Goal: Browse casually

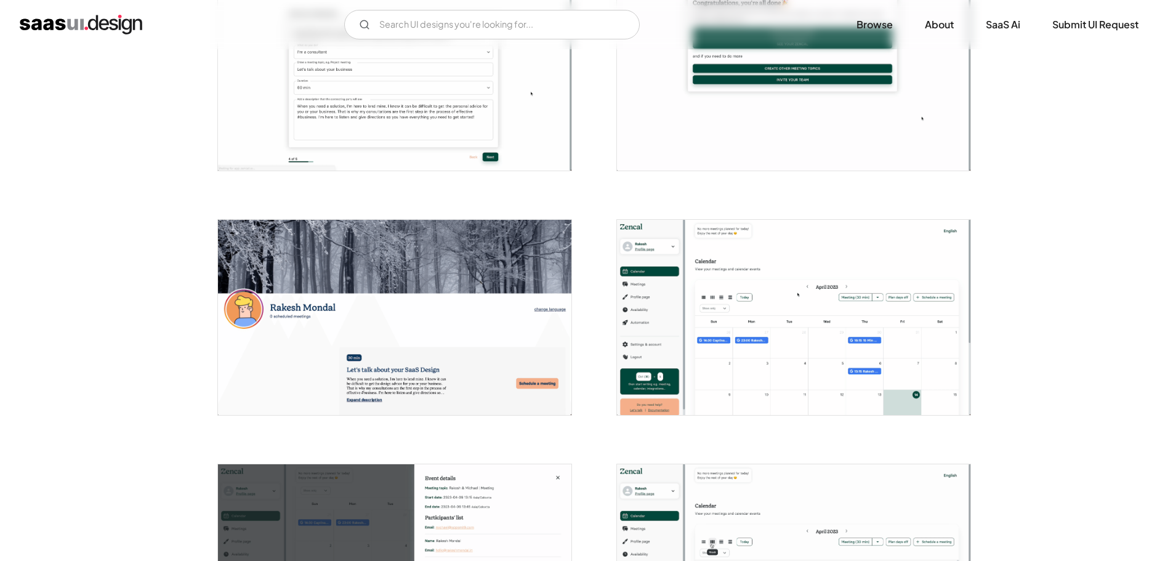
scroll to position [616, 0]
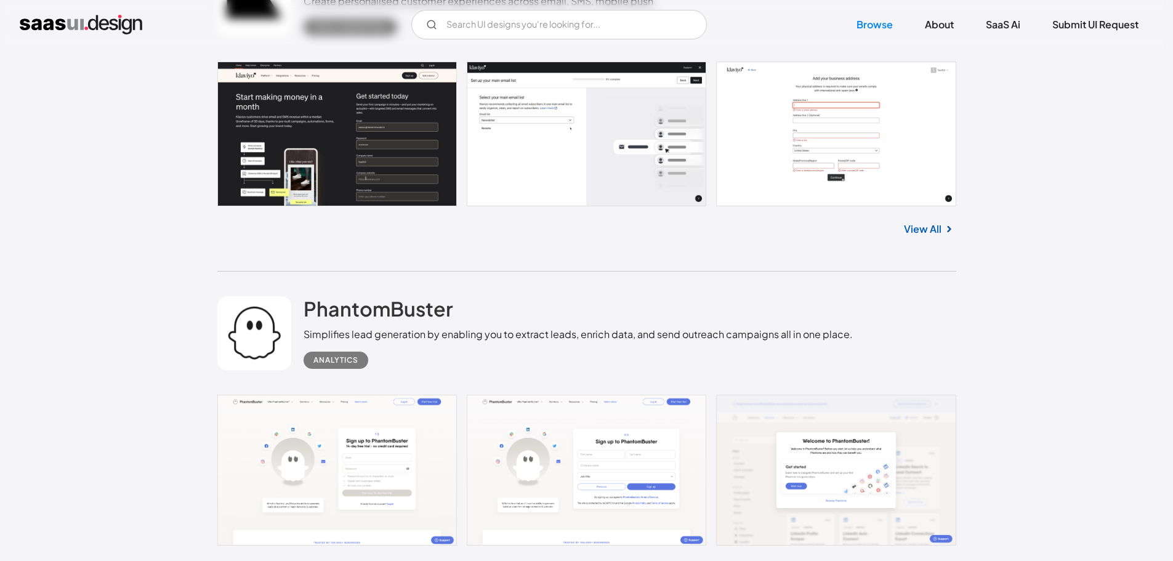
scroll to position [21838, 0]
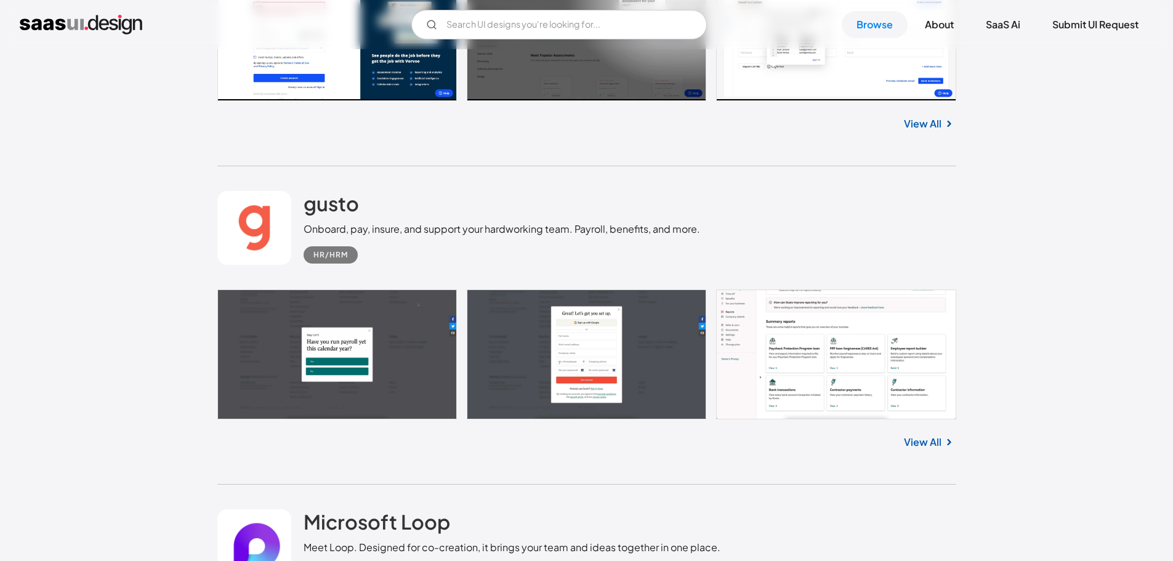
scroll to position [23439, 0]
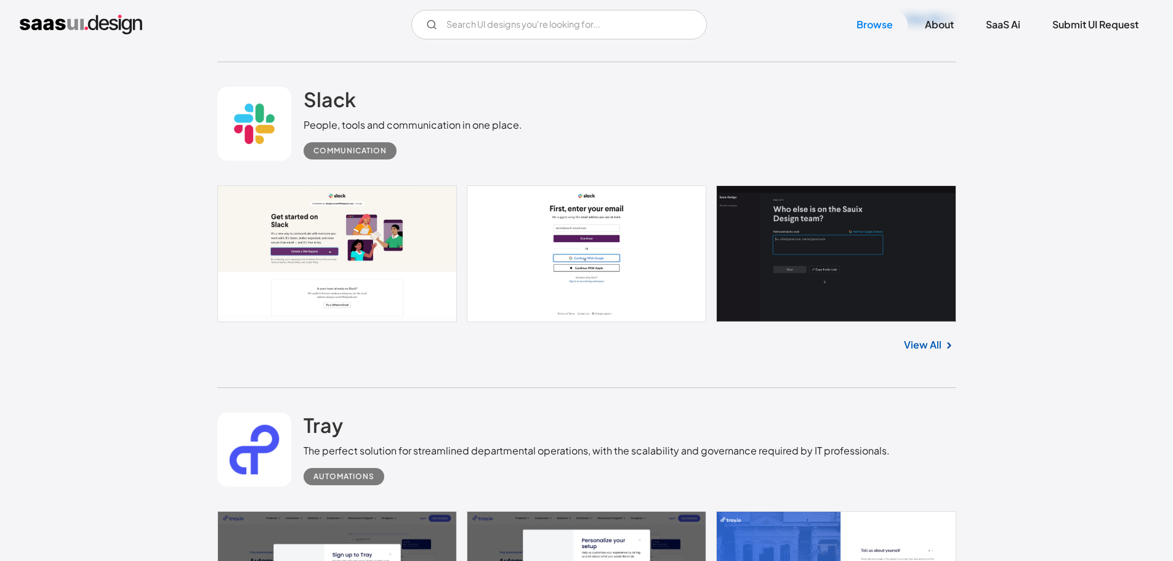
scroll to position [23932, 0]
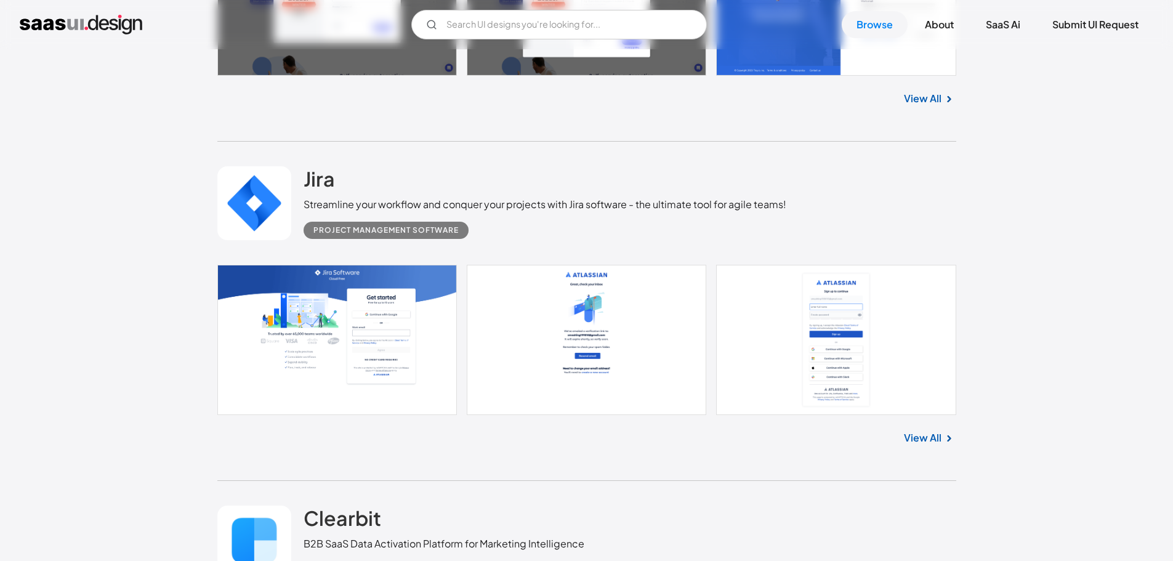
scroll to position [24486, 0]
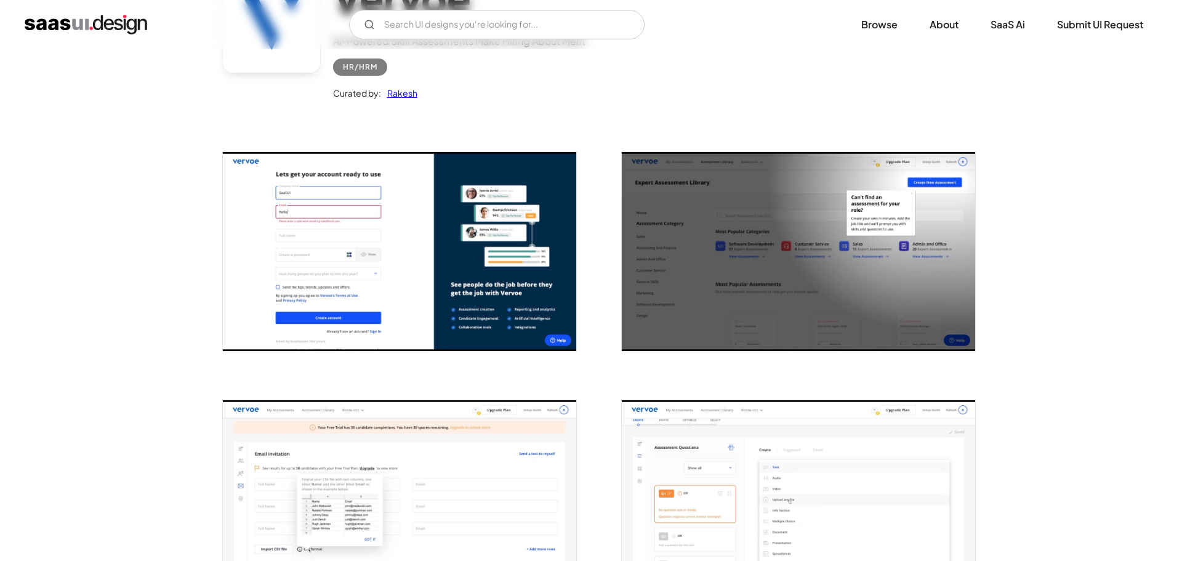
scroll to position [123, 0]
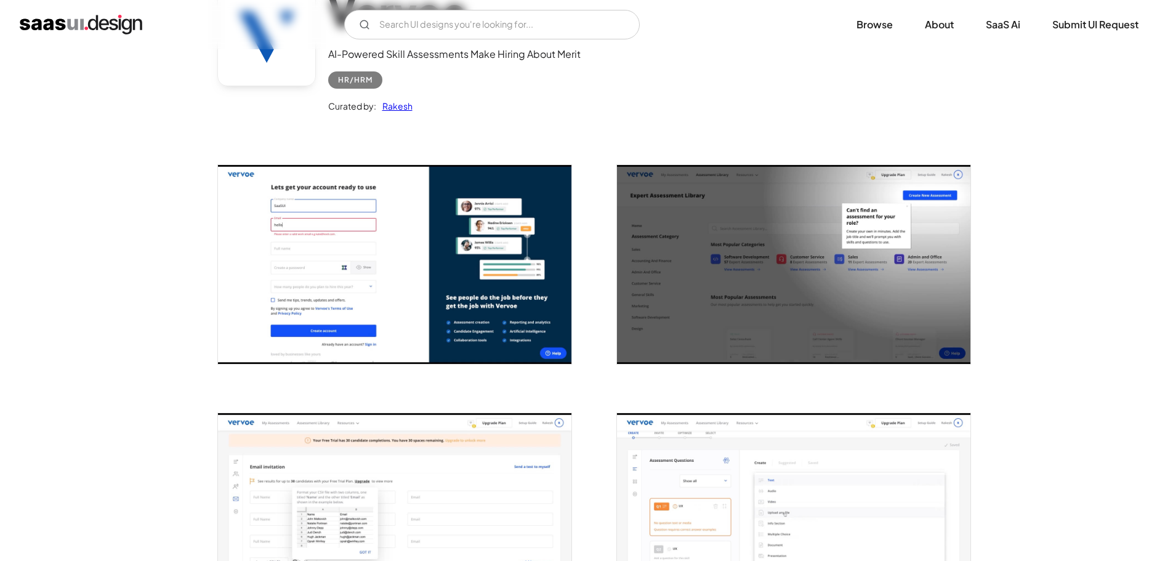
click at [819, 313] on img "open lightbox" at bounding box center [793, 264] width 353 height 199
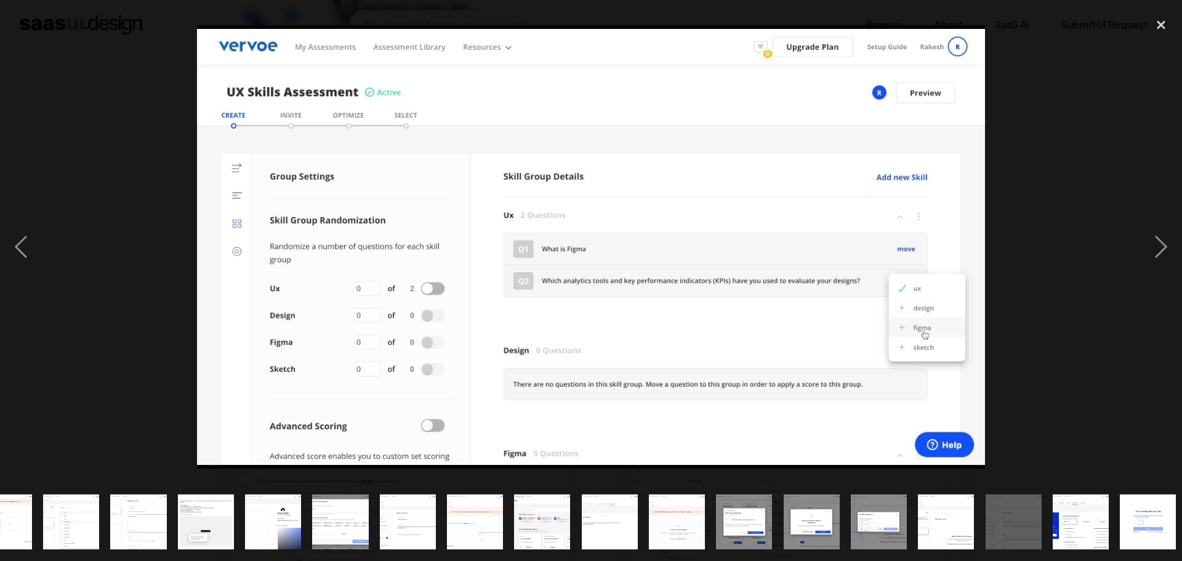
scroll to position [0, 175]
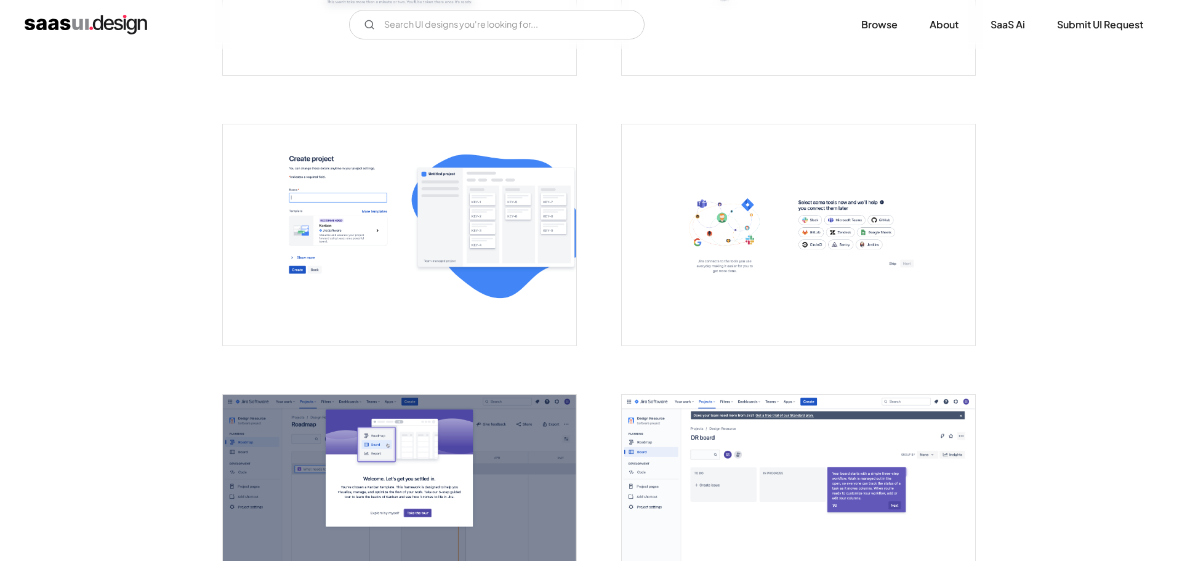
scroll to position [1170, 0]
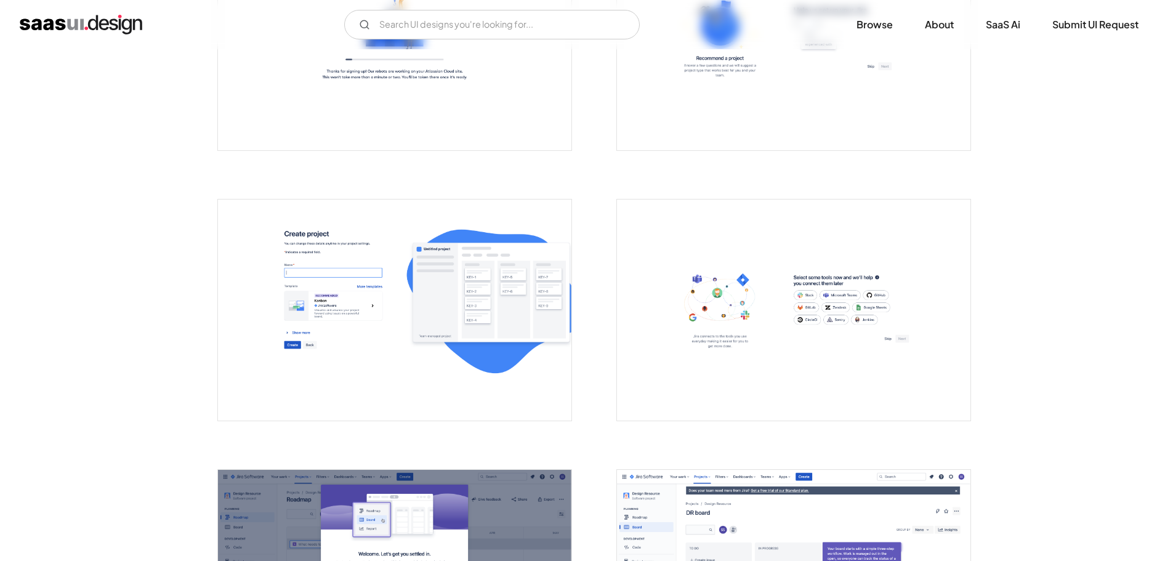
click at [467, 309] on img "open lightbox" at bounding box center [394, 310] width 353 height 221
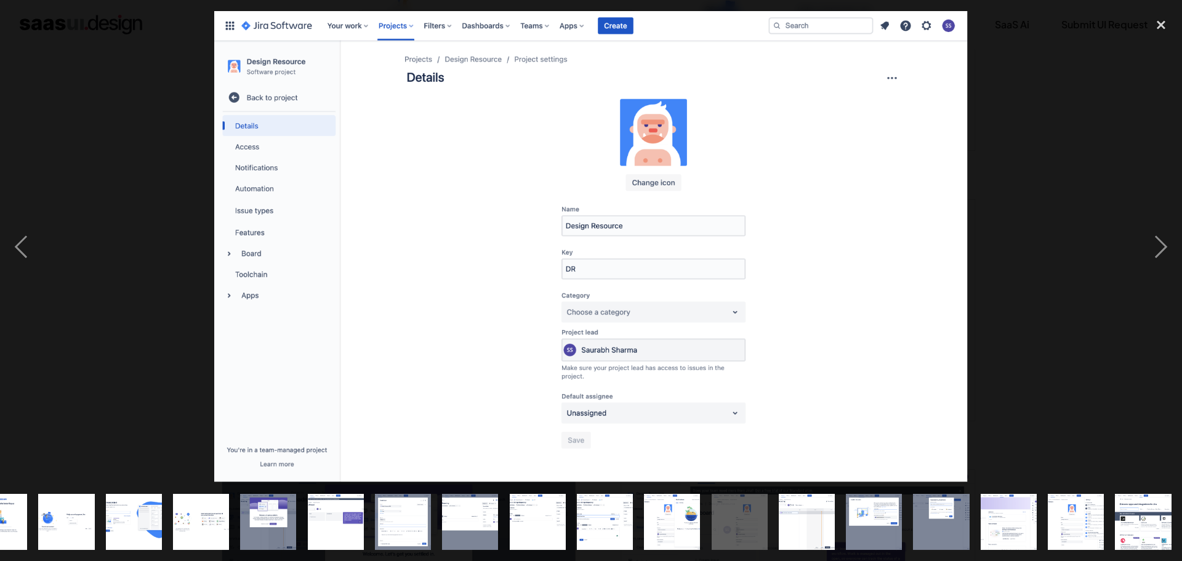
scroll to position [0, 445]
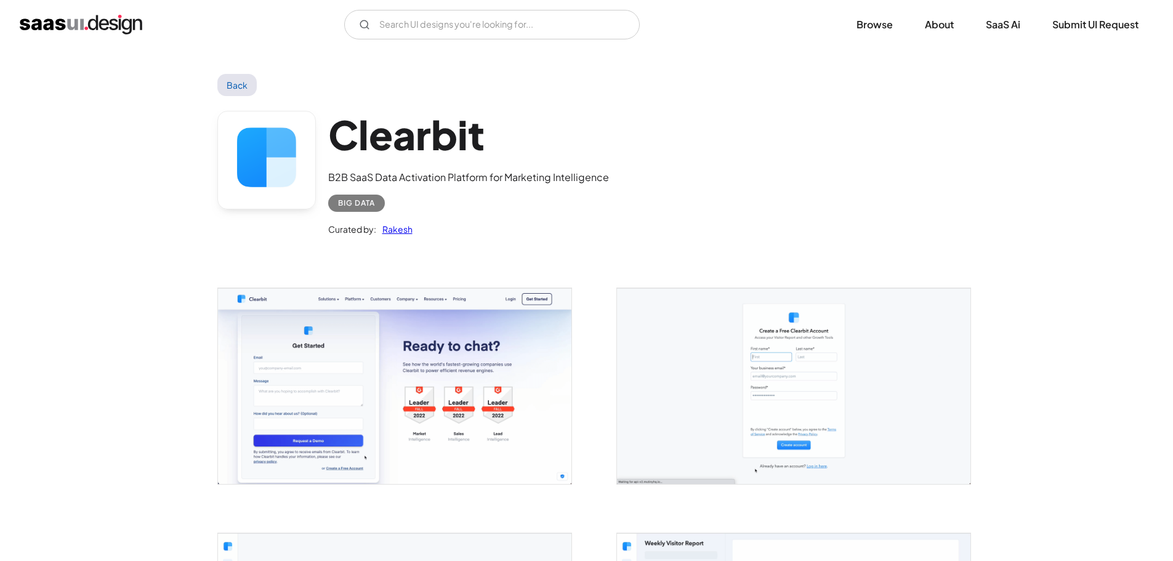
click at [469, 398] on img "open lightbox" at bounding box center [394, 385] width 353 height 195
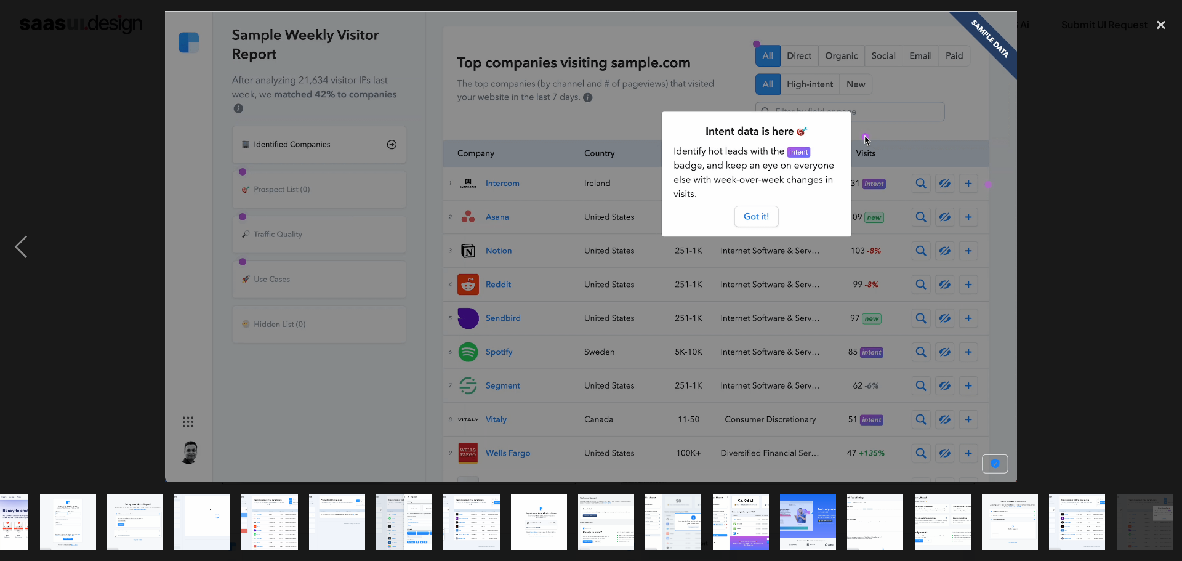
scroll to position [0, 41]
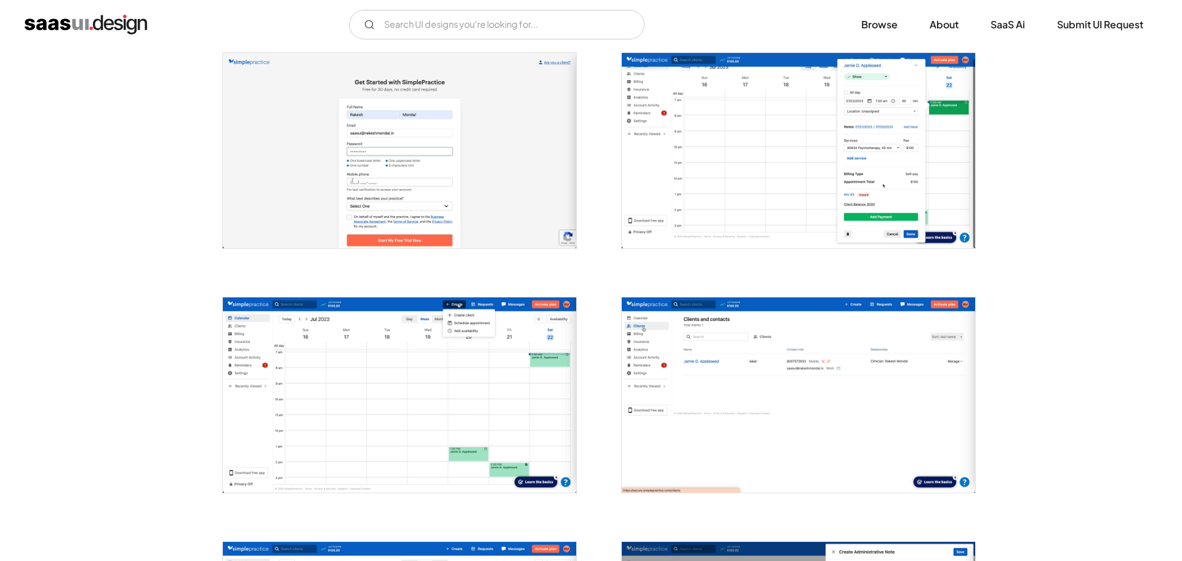
scroll to position [369, 0]
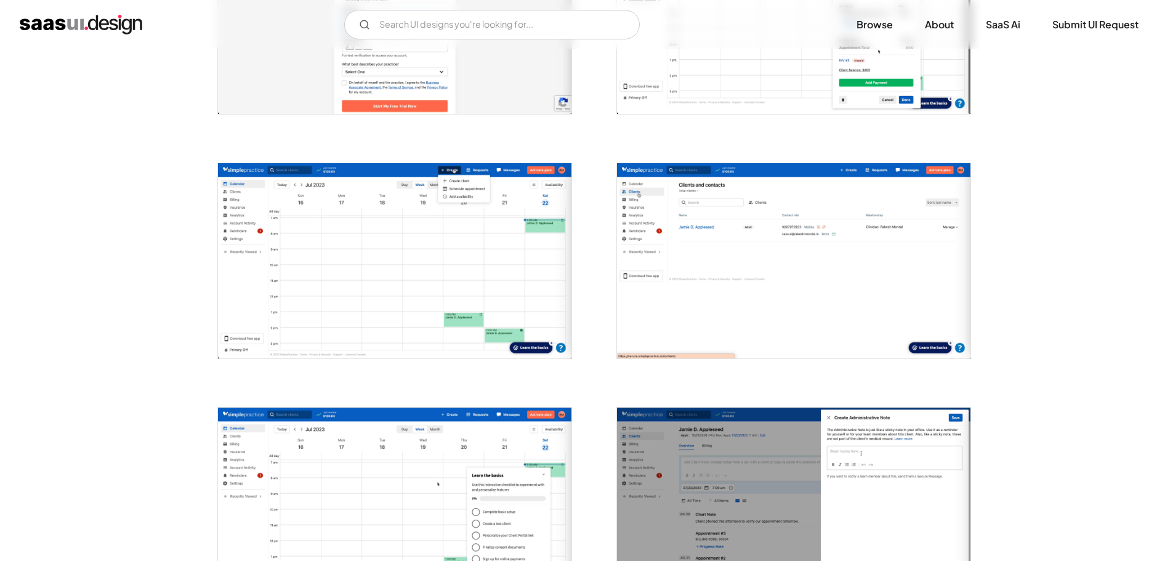
click at [416, 264] on img "open lightbox" at bounding box center [394, 260] width 353 height 195
